Goal: Find specific page/section: Find specific page/section

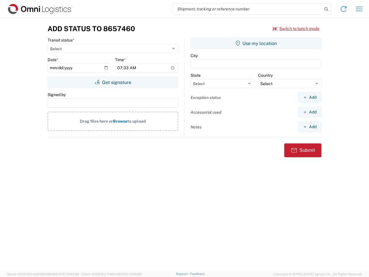
click at [248, 9] on input "search" at bounding box center [247, 8] width 149 height 11
click at [326, 9] on icon at bounding box center [326, 9] width 8 height 8
click at [344, 9] on icon at bounding box center [343, 8] width 9 height 9
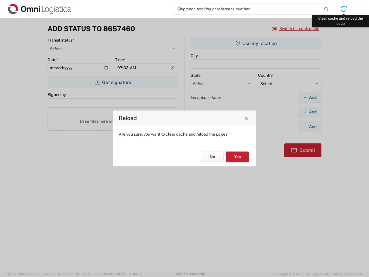
click at [359, 9] on div "Reload Are you sure, you want to clear cache and reload the page? No Yes" at bounding box center [184, 138] width 369 height 277
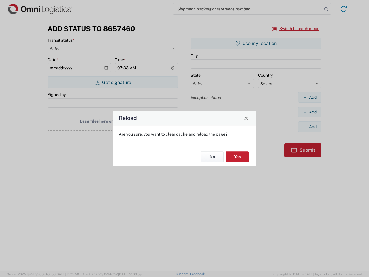
click at [296, 29] on div "Reload Are you sure, you want to clear cache and reload the page? No Yes" at bounding box center [184, 138] width 369 height 277
click at [113, 82] on div "Reload Are you sure, you want to clear cache and reload the page? No Yes" at bounding box center [184, 138] width 369 height 277
click at [256, 43] on div "Reload Are you sure, you want to clear cache and reload the page? No Yes" at bounding box center [184, 138] width 369 height 277
click at [310, 97] on div "Reload Are you sure, you want to clear cache and reload the page? No Yes" at bounding box center [184, 138] width 369 height 277
click at [310, 112] on div "Reload Are you sure, you want to clear cache and reload the page? No Yes" at bounding box center [184, 138] width 369 height 277
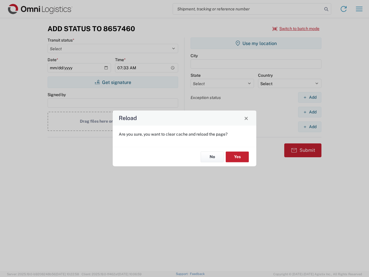
click at [310, 127] on div "Reload Are you sure, you want to clear cache and reload the page? No Yes" at bounding box center [184, 138] width 369 height 277
